Goal: Find contact information: Find contact information

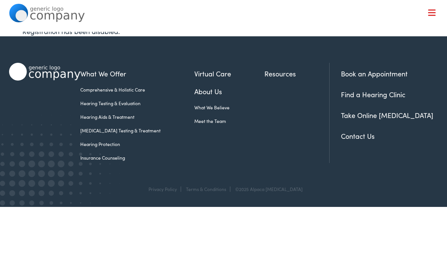
click at [366, 136] on link "Contact Us" at bounding box center [358, 136] width 34 height 9
